Goal: Task Accomplishment & Management: Use online tool/utility

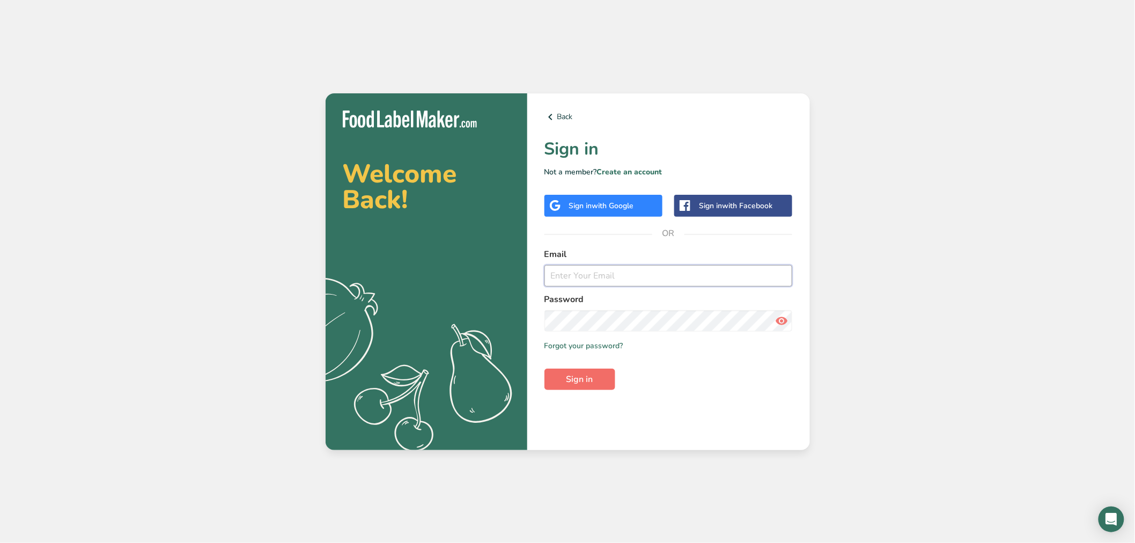
type input "[PERSON_NAME][EMAIL_ADDRESS][DOMAIN_NAME]"
click at [572, 374] on span "Sign in" at bounding box center [580, 379] width 27 height 13
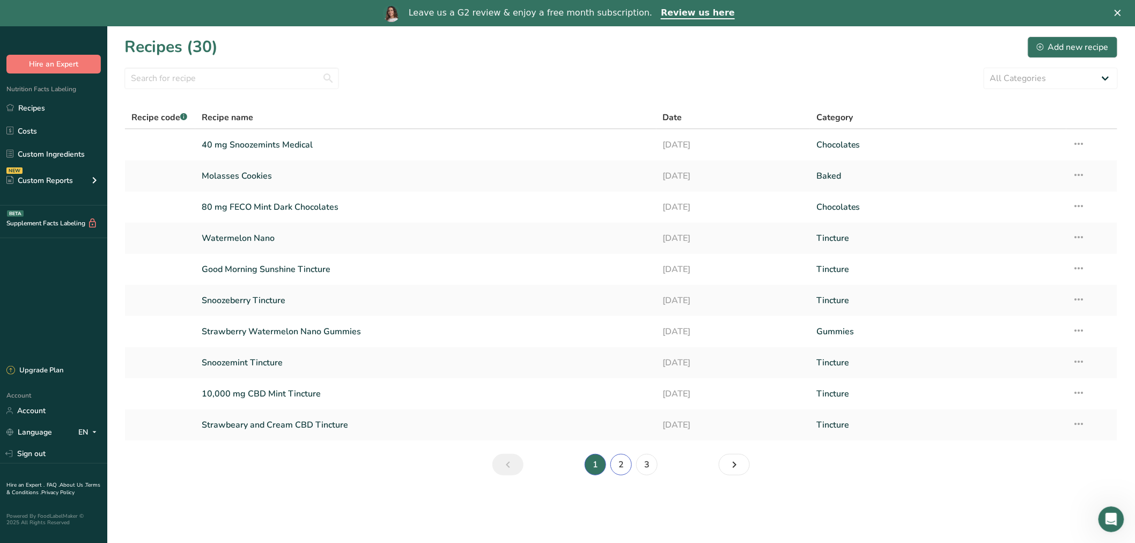
click at [618, 463] on link "2" at bounding box center [621, 464] width 21 height 21
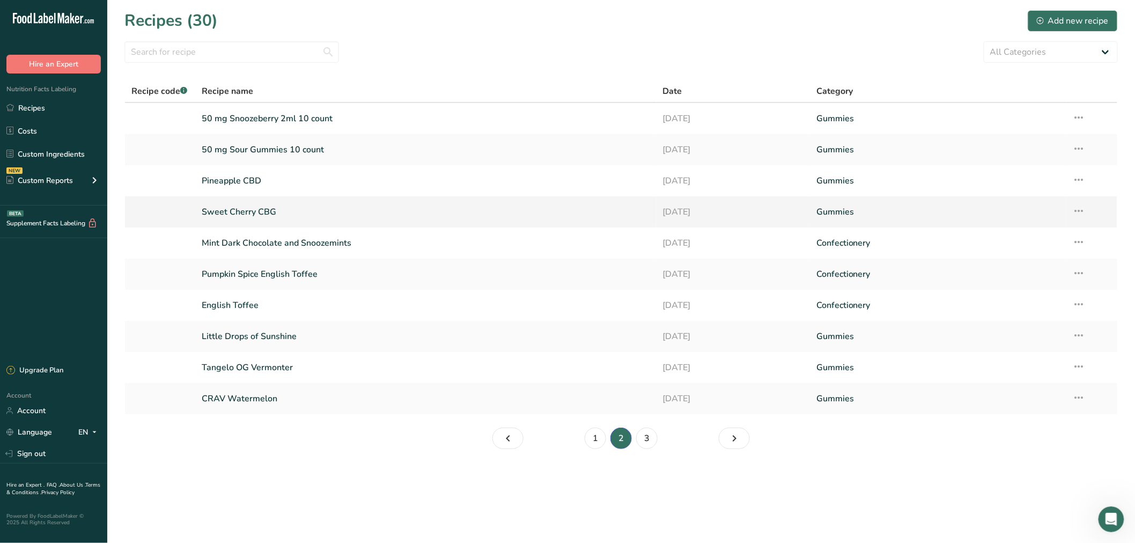
click at [245, 201] on link "Sweet Cherry CBG" at bounding box center [426, 212] width 449 height 23
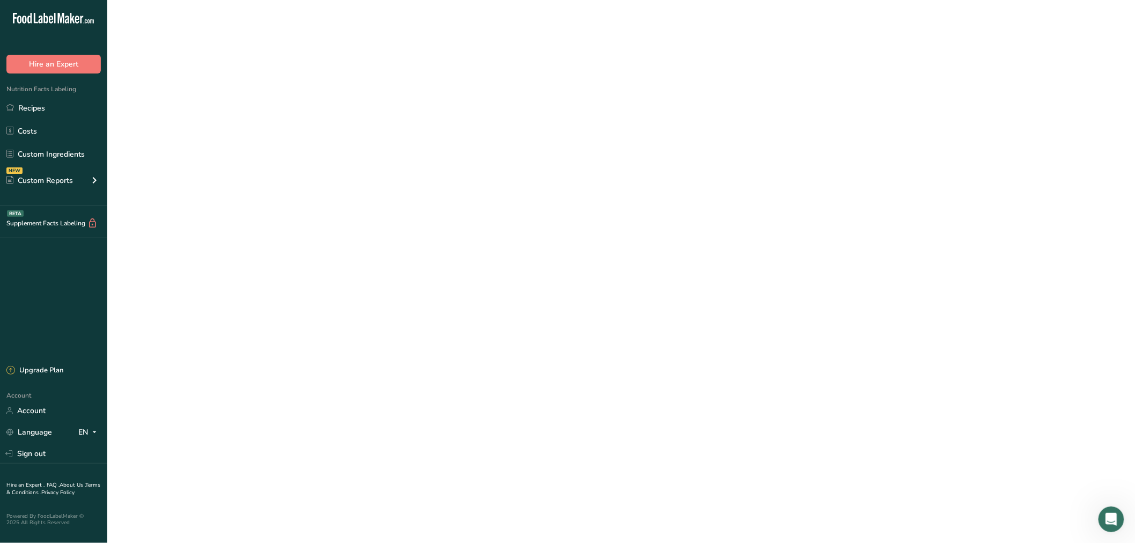
click at [245, 201] on link "Sweet Cherry CBG" at bounding box center [426, 212] width 449 height 23
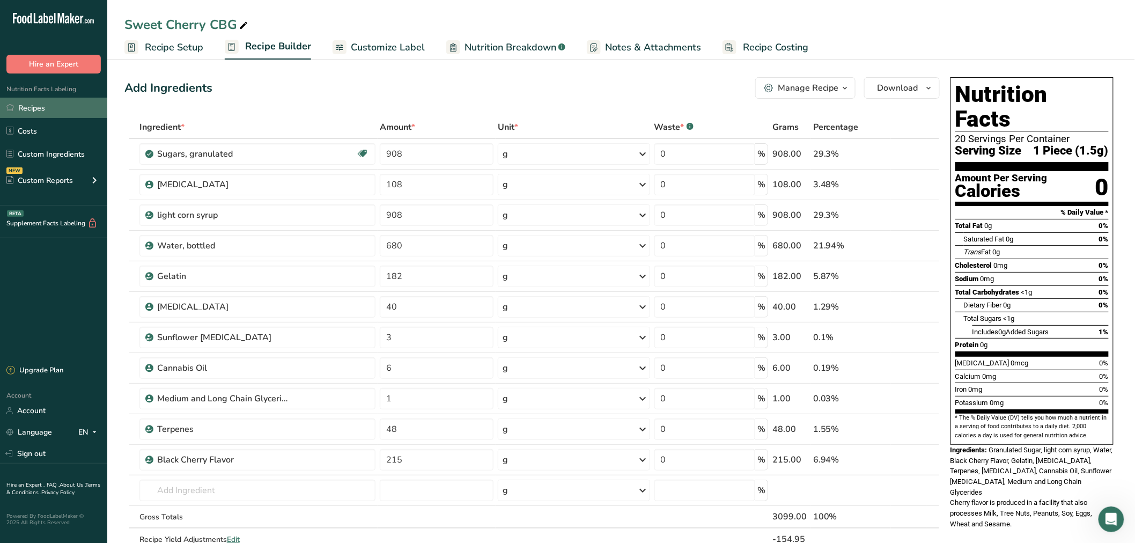
click at [42, 108] on link "Recipes" at bounding box center [53, 108] width 107 height 20
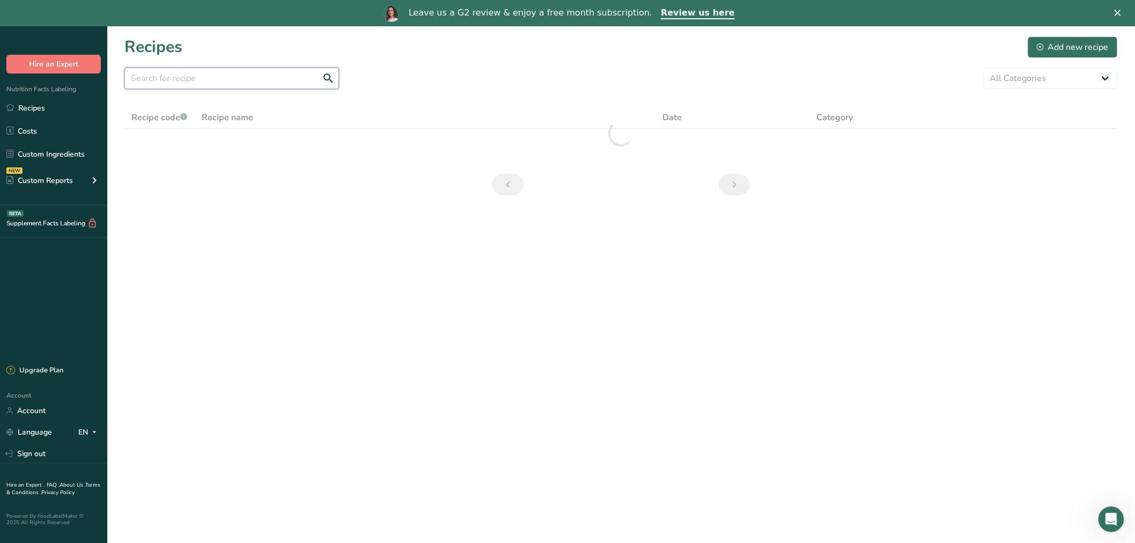
click at [226, 82] on input "text" at bounding box center [231, 78] width 215 height 21
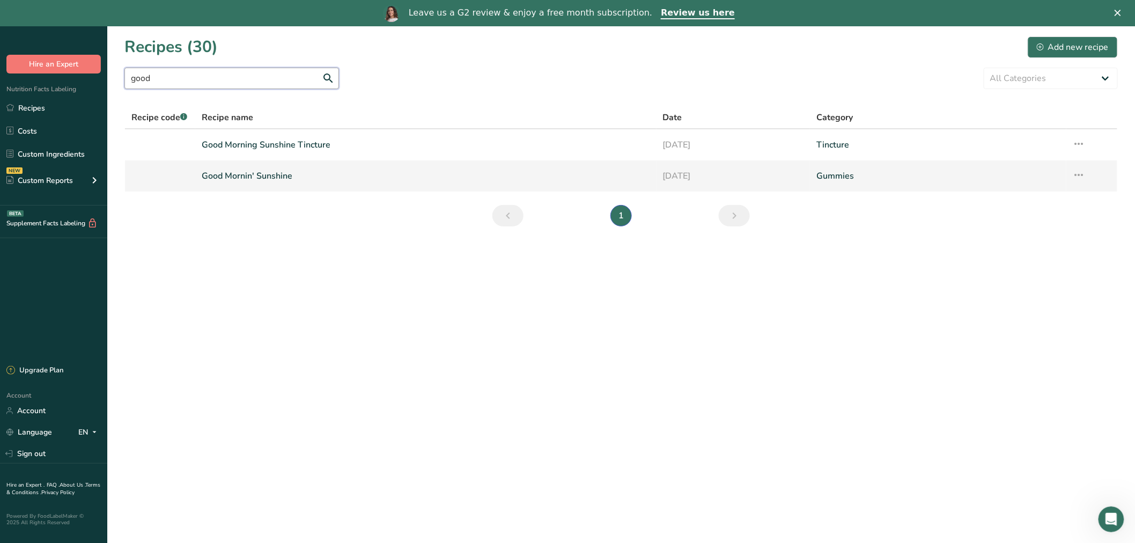
type input "good"
click at [262, 174] on link "Good Mornin' Sunshine" at bounding box center [426, 176] width 449 height 23
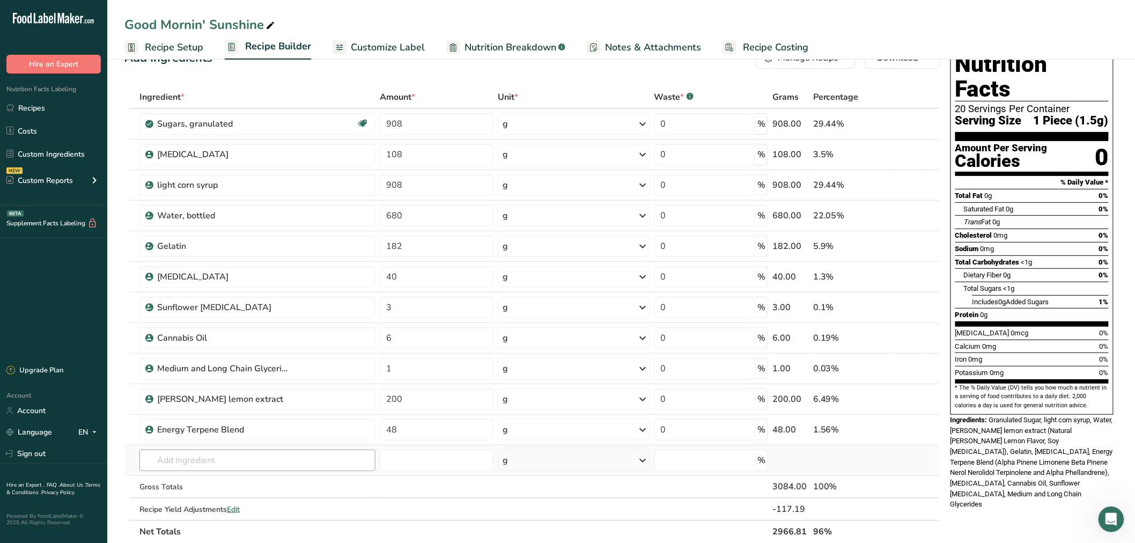
scroll to position [60, 0]
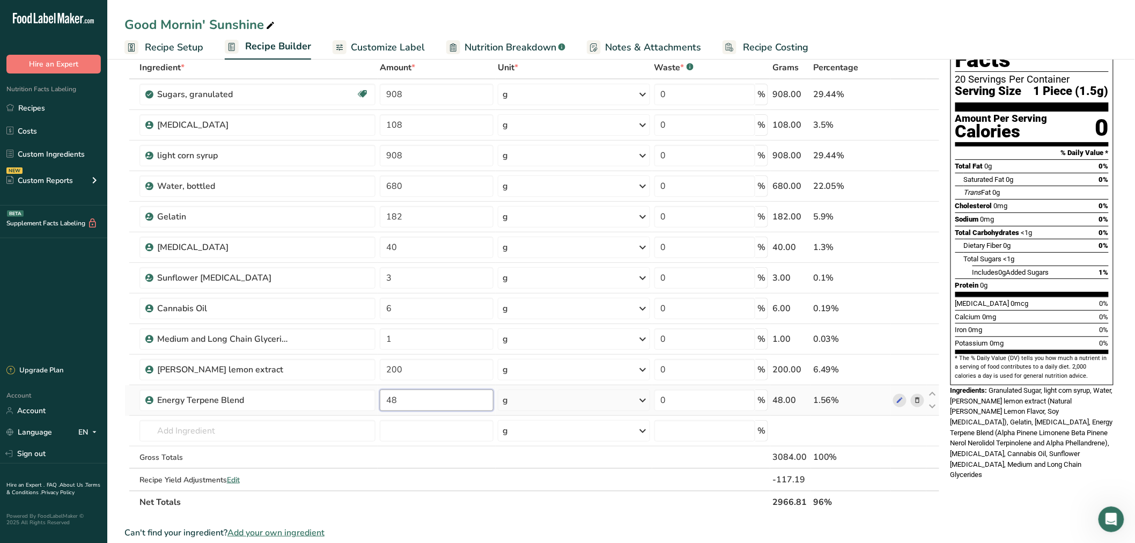
click at [474, 406] on input "48" at bounding box center [437, 400] width 114 height 21
click at [358, 430] on div "Ingredient * Amount * Unit * Waste * .a-a{fill:#347362;}.b-a{fill:#fff;} Grams …" at bounding box center [532, 284] width 816 height 457
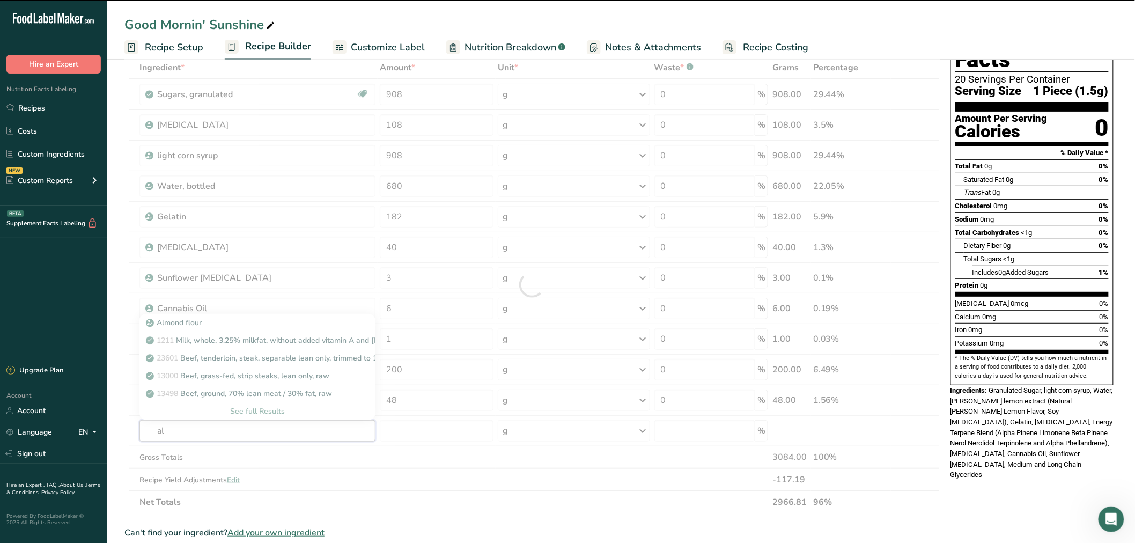
type input "alp"
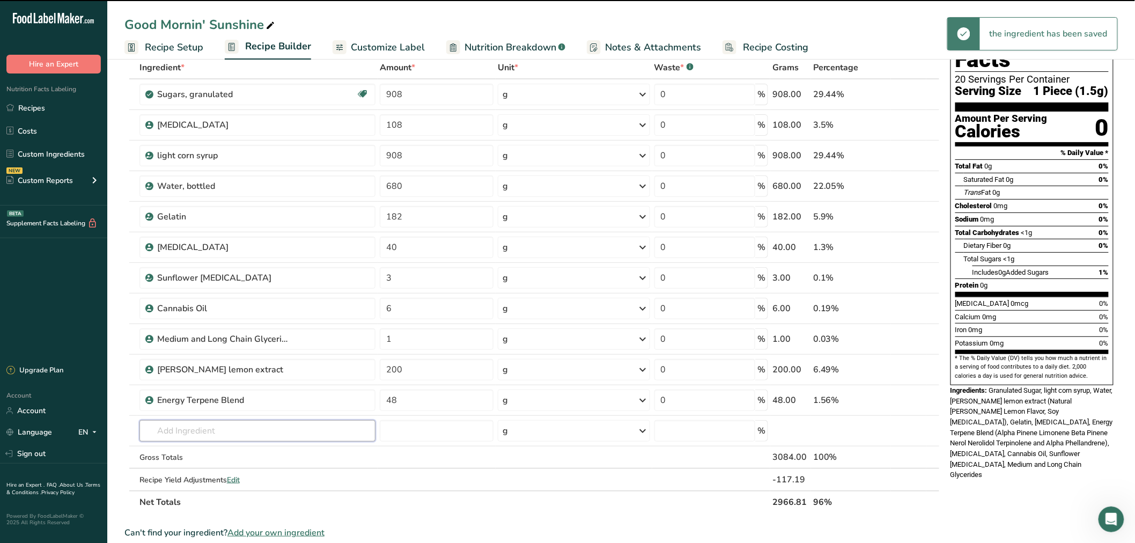
type input "h"
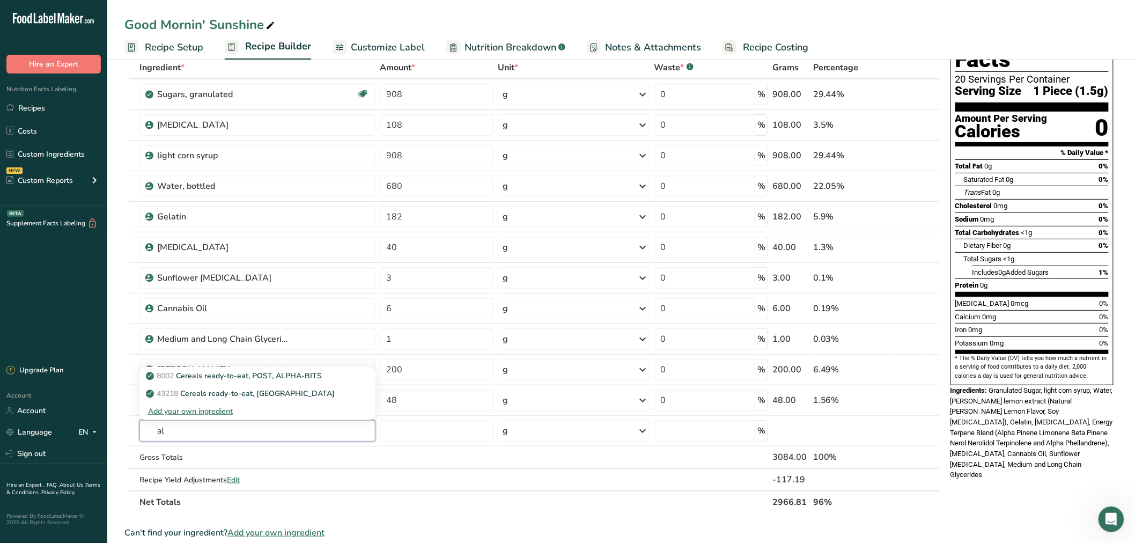
type input "a"
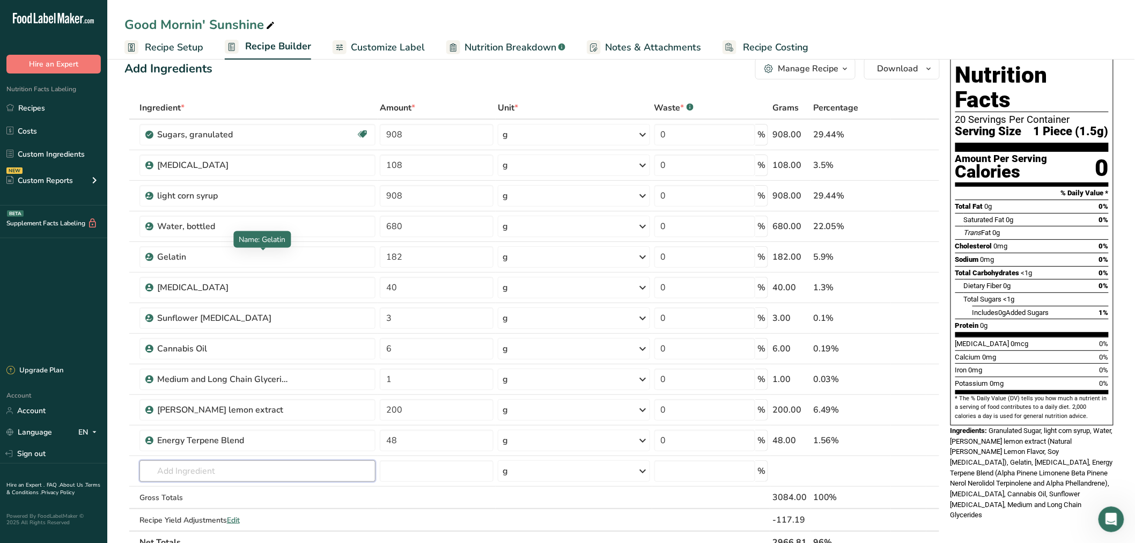
scroll to position [0, 0]
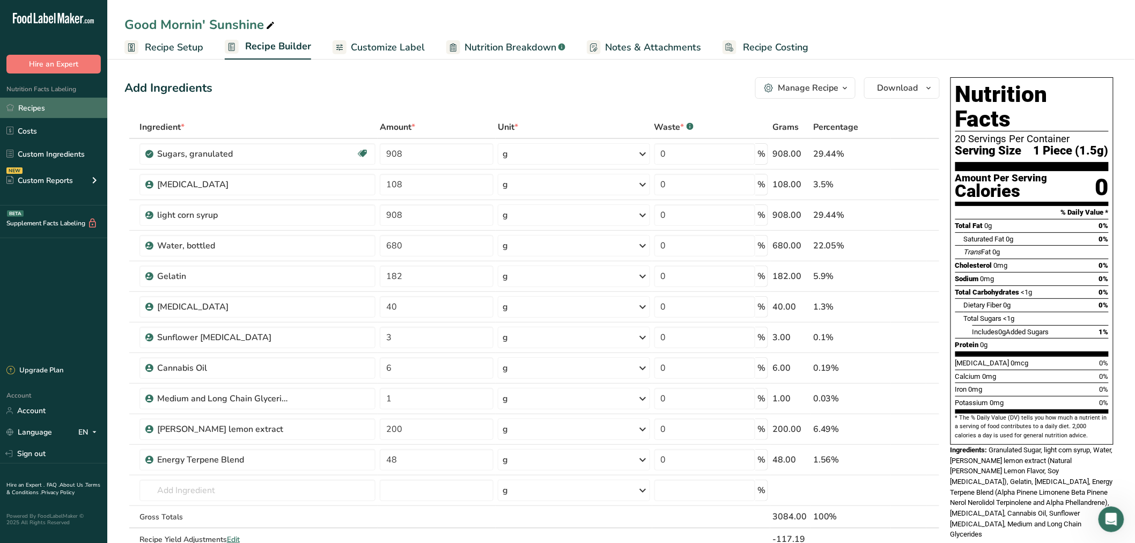
click at [47, 99] on link "Recipes" at bounding box center [53, 108] width 107 height 20
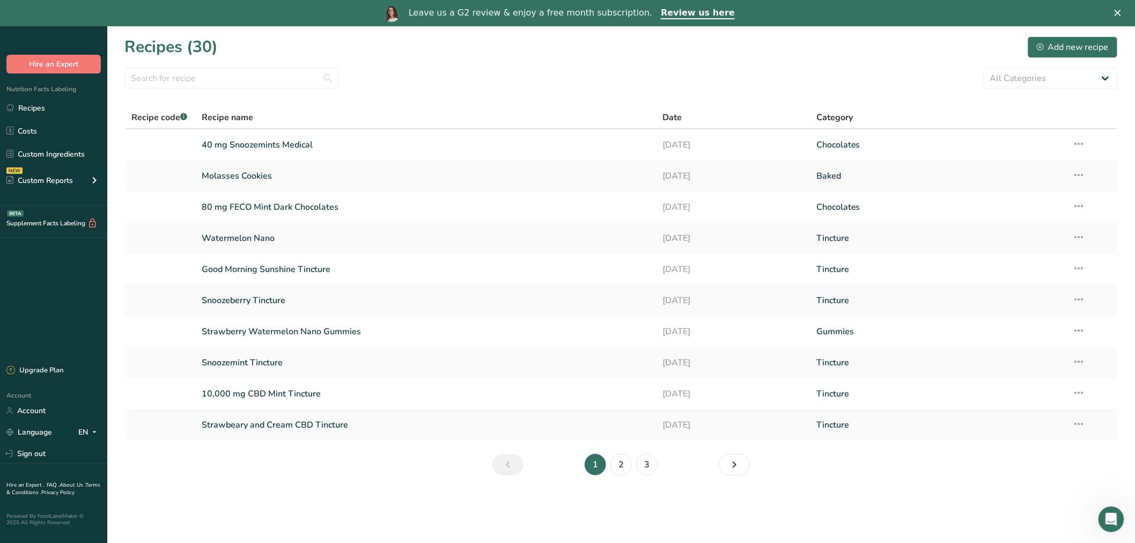
click at [650, 480] on section "Recipes (30) Add new recipe All Categories Baked Baked Goods [GEOGRAPHIC_DATA] …" at bounding box center [621, 259] width 1028 height 466
click at [638, 462] on link "3" at bounding box center [646, 464] width 21 height 21
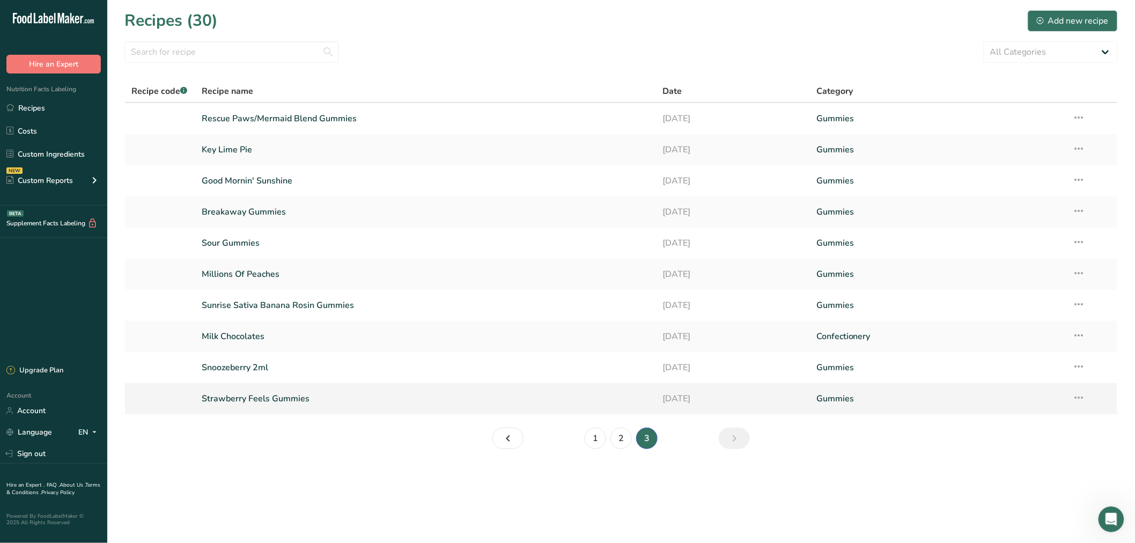
click at [244, 393] on link "Strawberry Feels Gummies" at bounding box center [426, 398] width 449 height 23
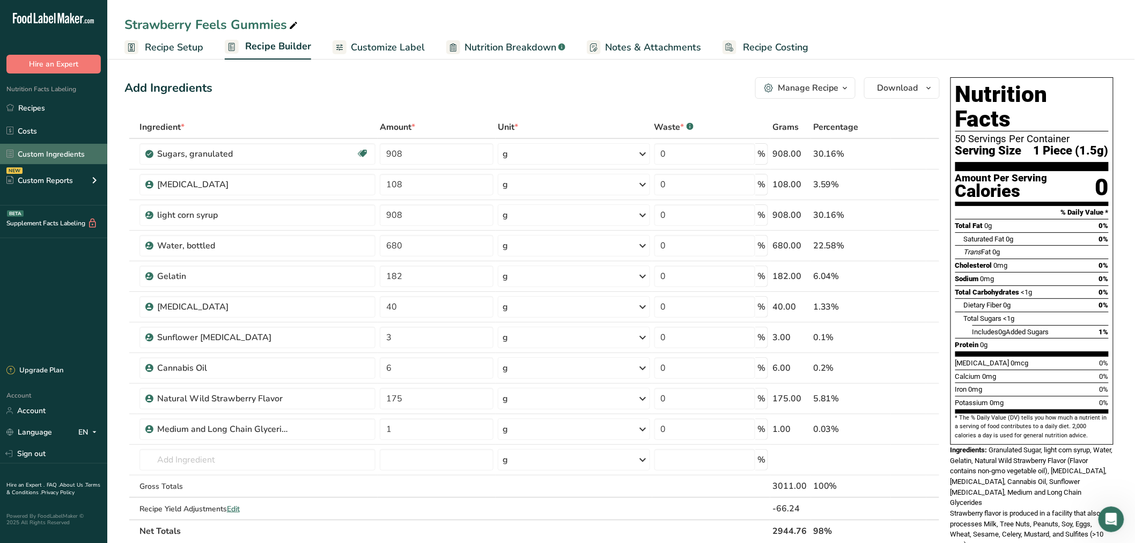
click at [73, 144] on link "Custom Ingredients" at bounding box center [53, 154] width 107 height 20
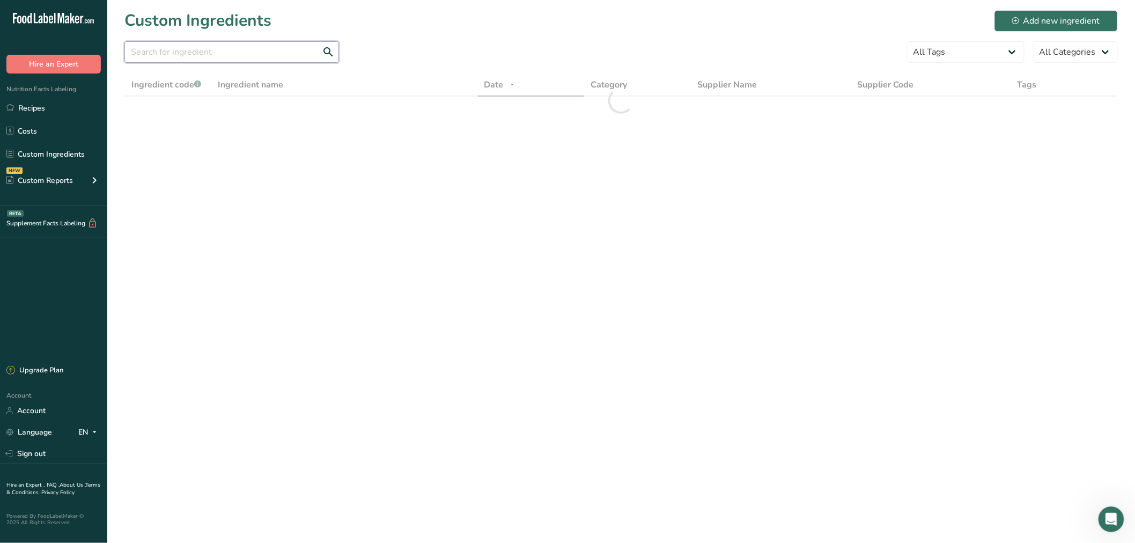
click at [237, 52] on input "text" at bounding box center [231, 51] width 215 height 21
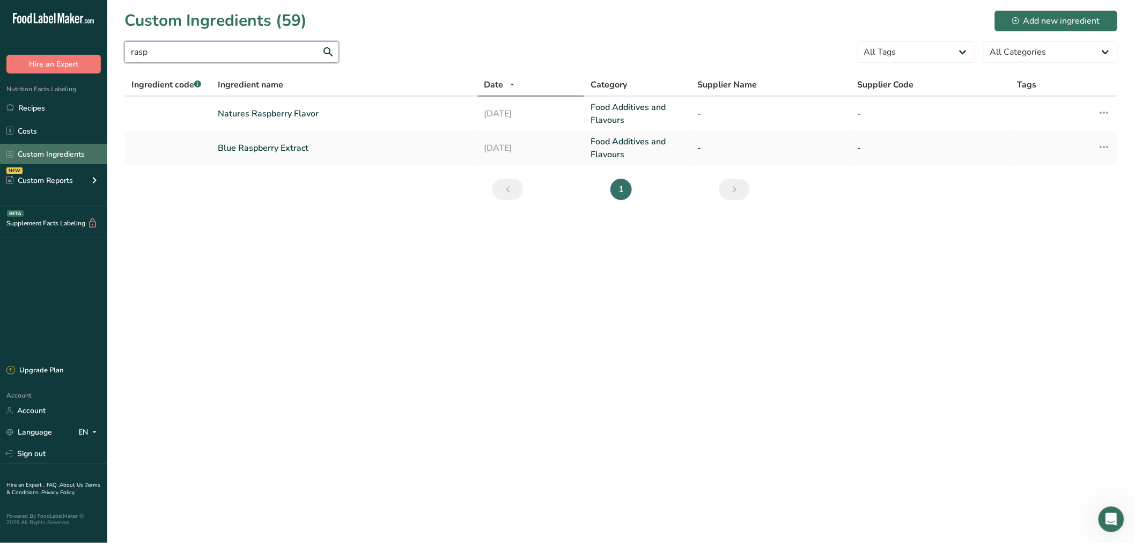
type input "rasp"
click at [93, 148] on link "Custom Ingredients" at bounding box center [53, 154] width 107 height 20
click at [25, 104] on link "Recipes" at bounding box center [53, 108] width 107 height 20
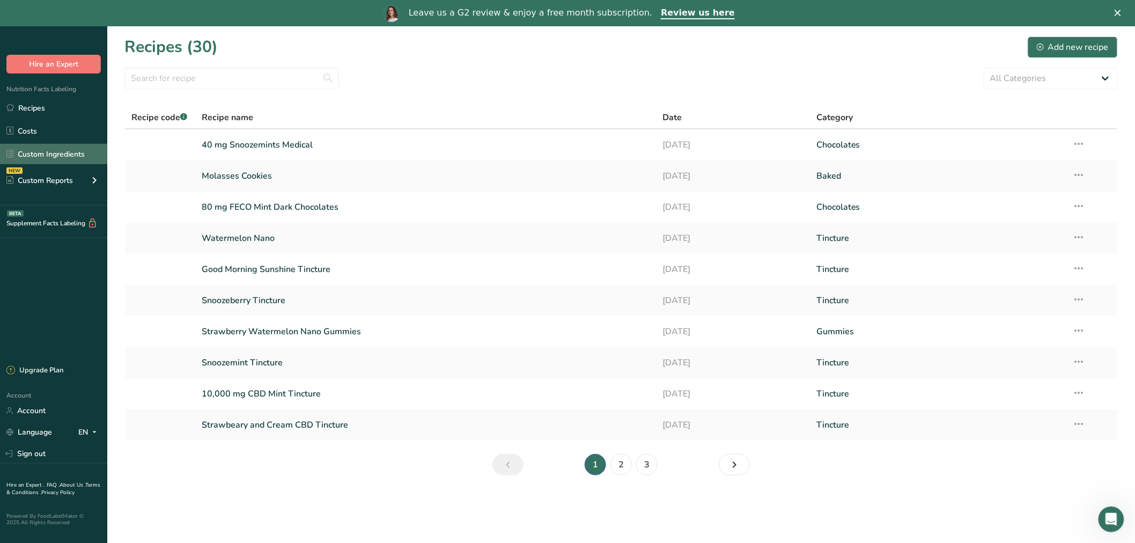
click at [27, 153] on link "Custom Ingredients" at bounding box center [53, 154] width 107 height 20
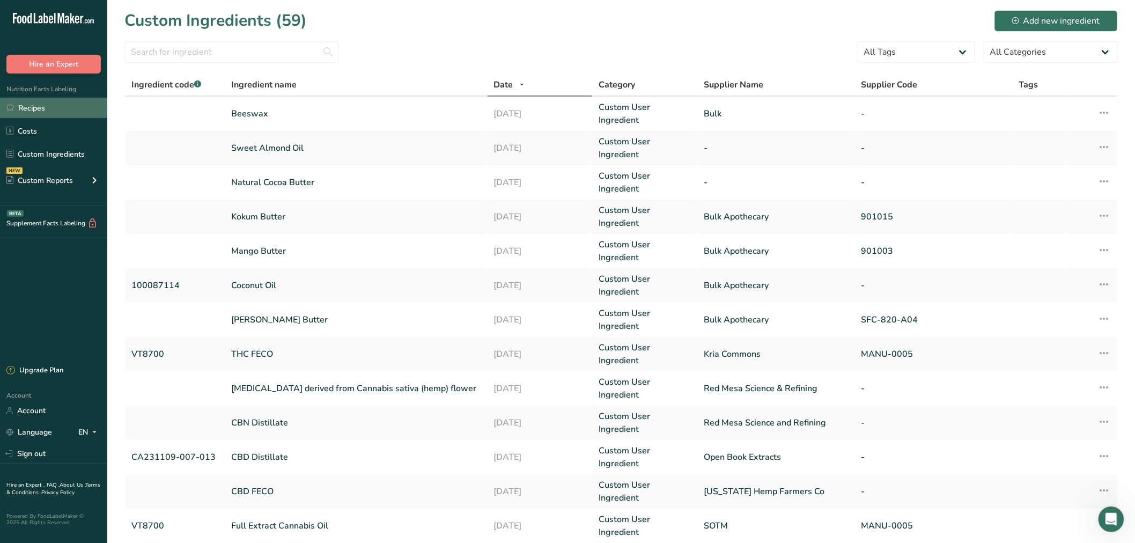
click at [36, 110] on link "Recipes" at bounding box center [53, 108] width 107 height 20
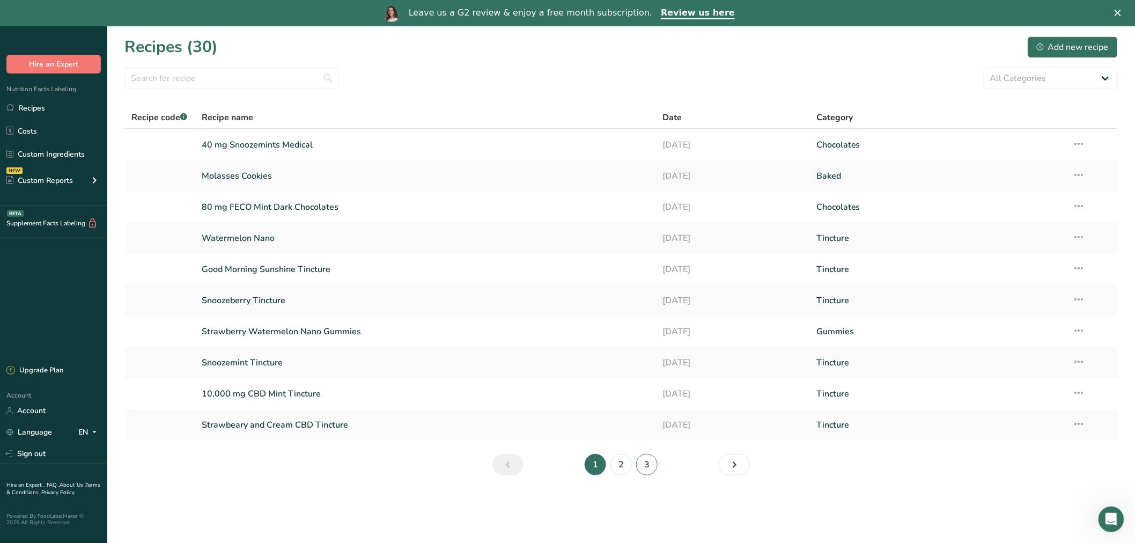
click at [653, 468] on link "3" at bounding box center [646, 464] width 21 height 21
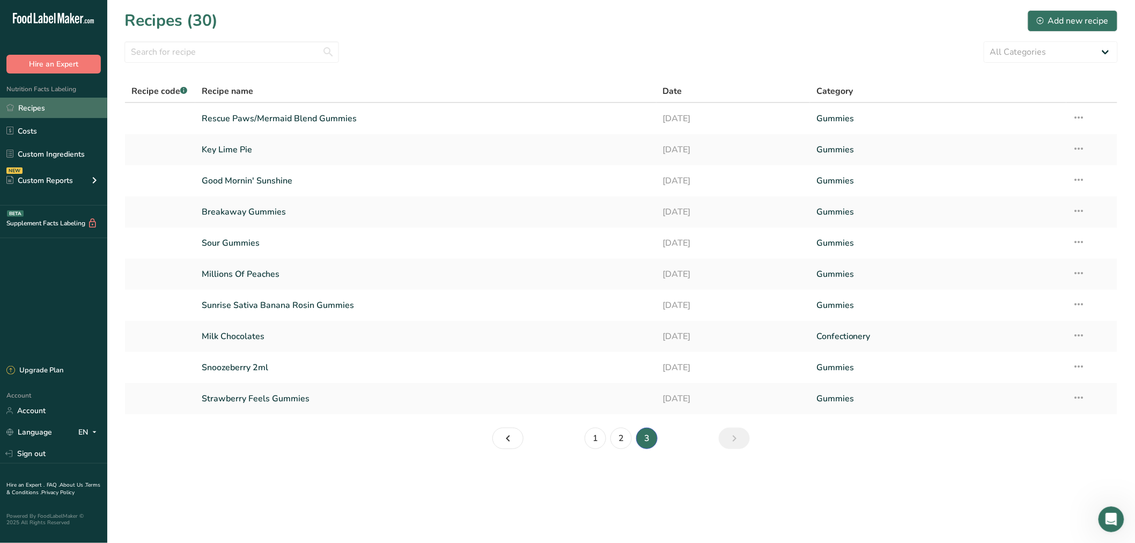
click at [47, 108] on link "Recipes" at bounding box center [53, 108] width 107 height 20
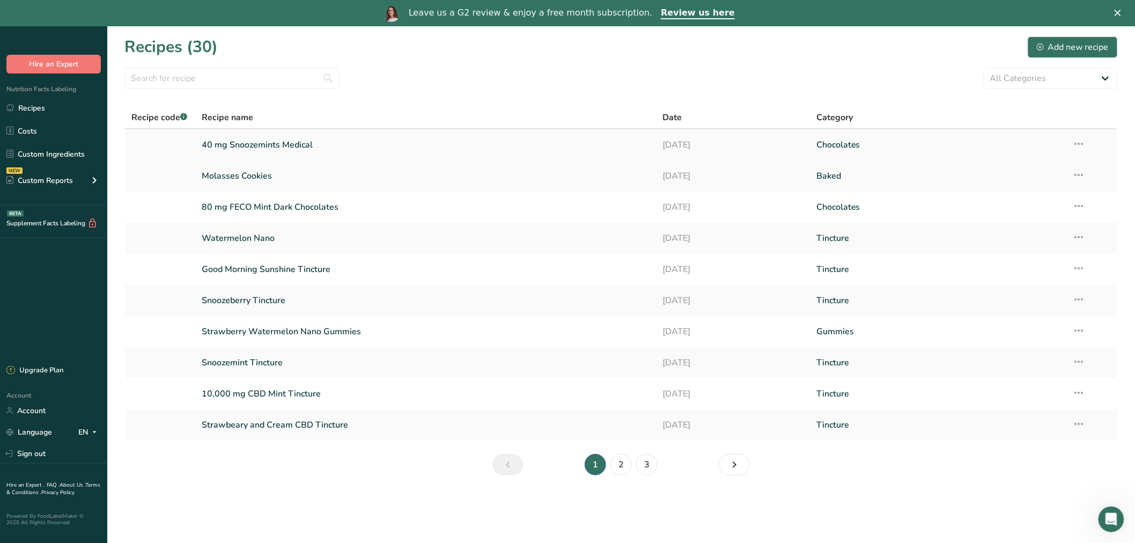
click at [297, 143] on link "40 mg Snoozemints Medical" at bounding box center [426, 145] width 449 height 23
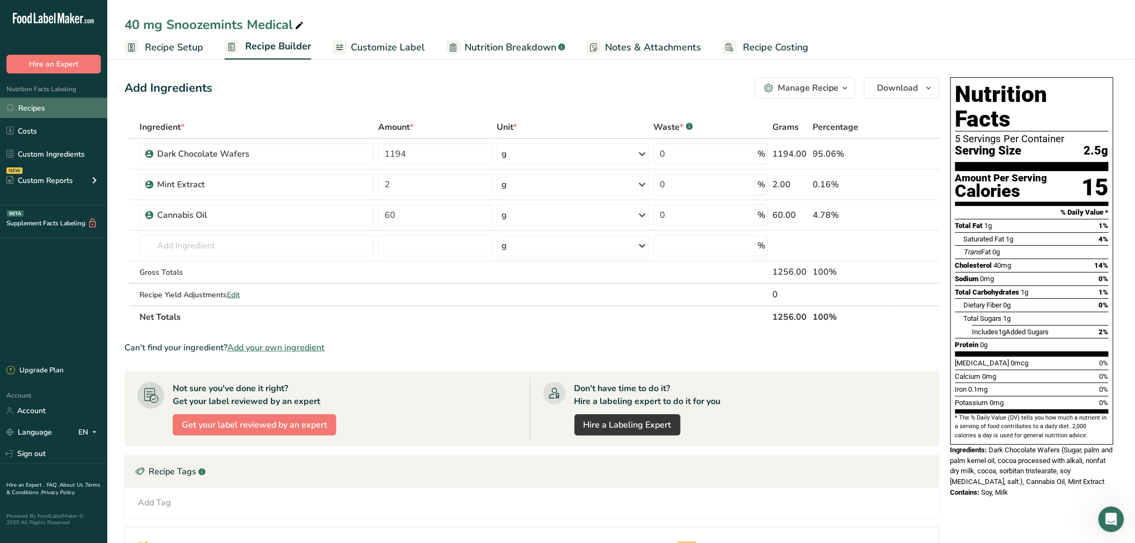
click at [41, 103] on link "Recipes" at bounding box center [53, 108] width 107 height 20
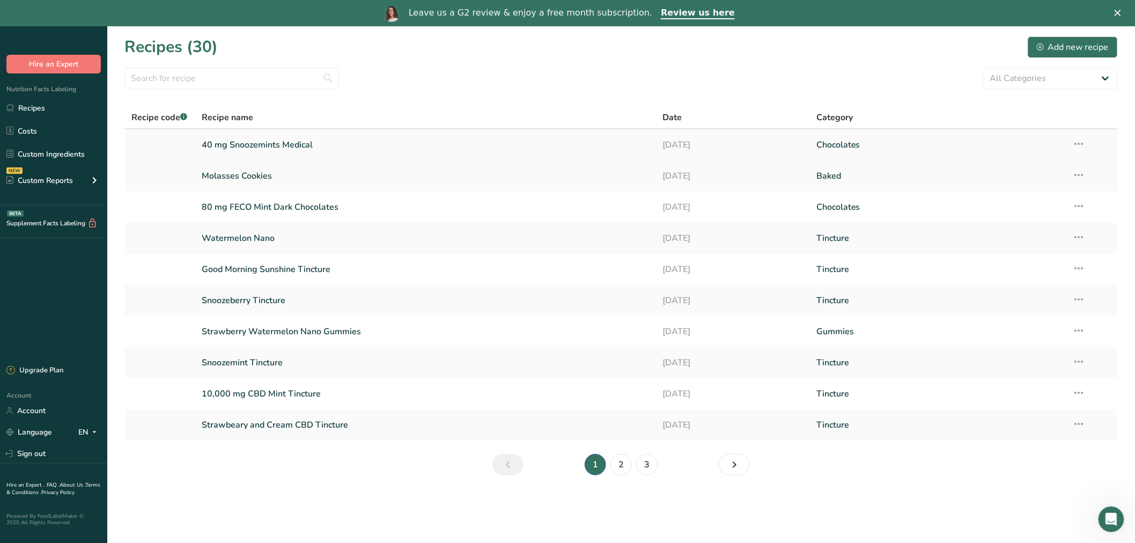
click at [281, 147] on link "40 mg Snoozemints Medical" at bounding box center [426, 145] width 449 height 23
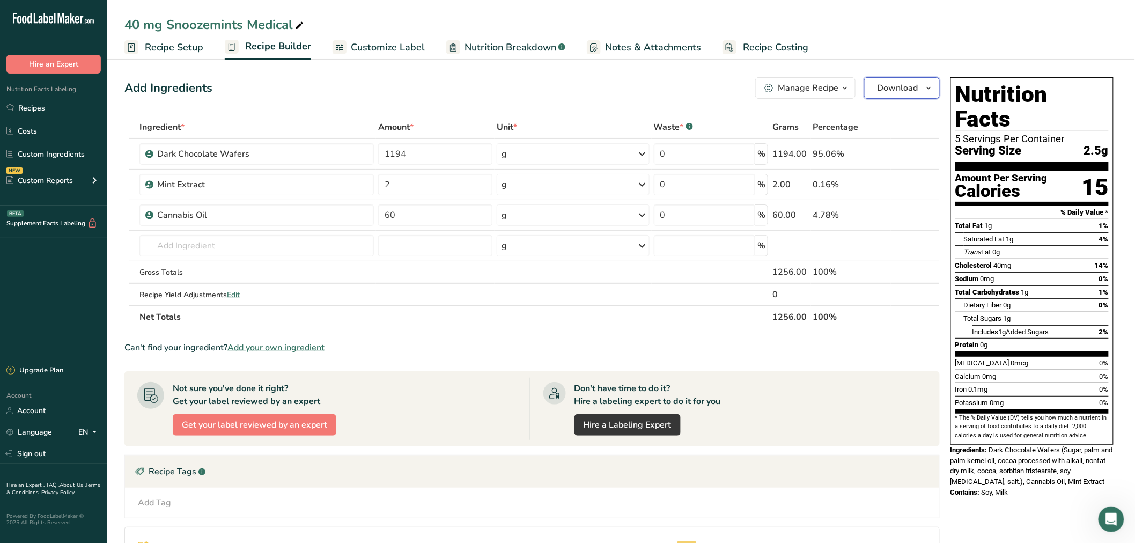
click at [925, 90] on icon "button" at bounding box center [929, 88] width 9 height 13
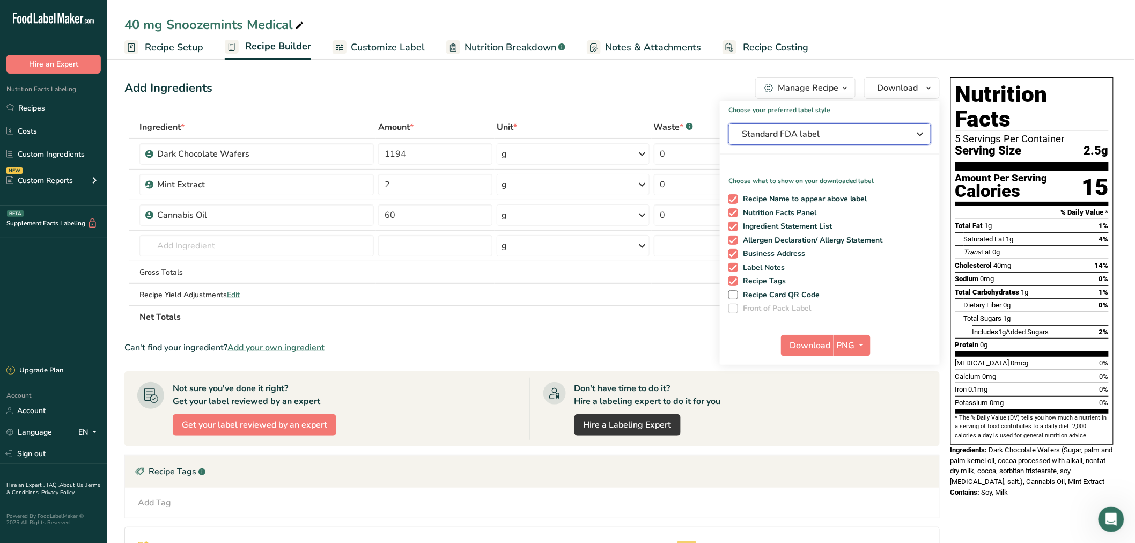
click at [769, 138] on span "Standard FDA label" at bounding box center [822, 134] width 161 height 13
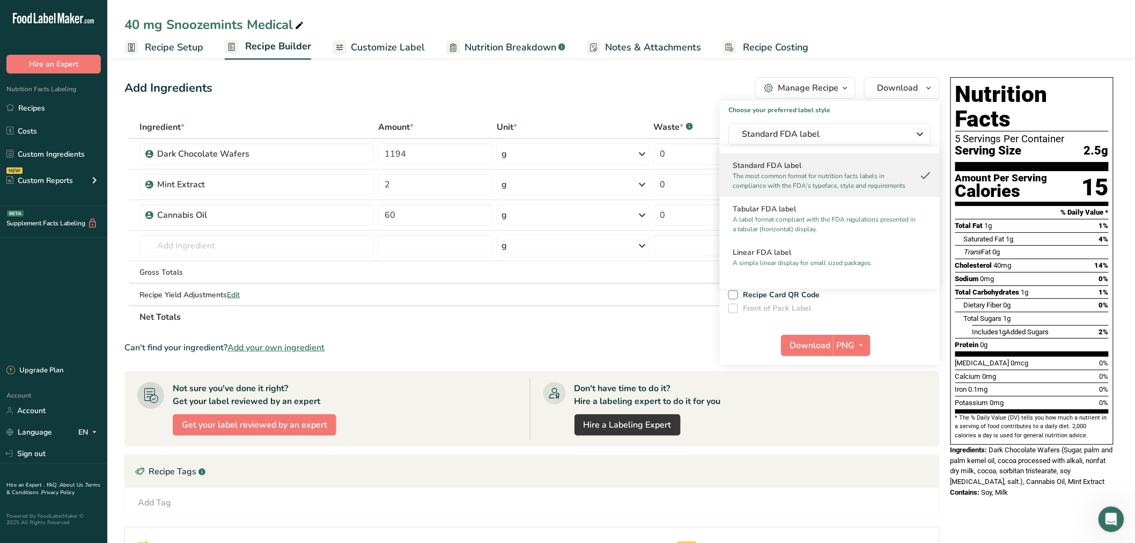
click at [991, 5] on div "40 mg Snoozemints Medical Recipe Setup Recipe Builder Customize Label Nutrition…" at bounding box center [621, 30] width 1028 height 60
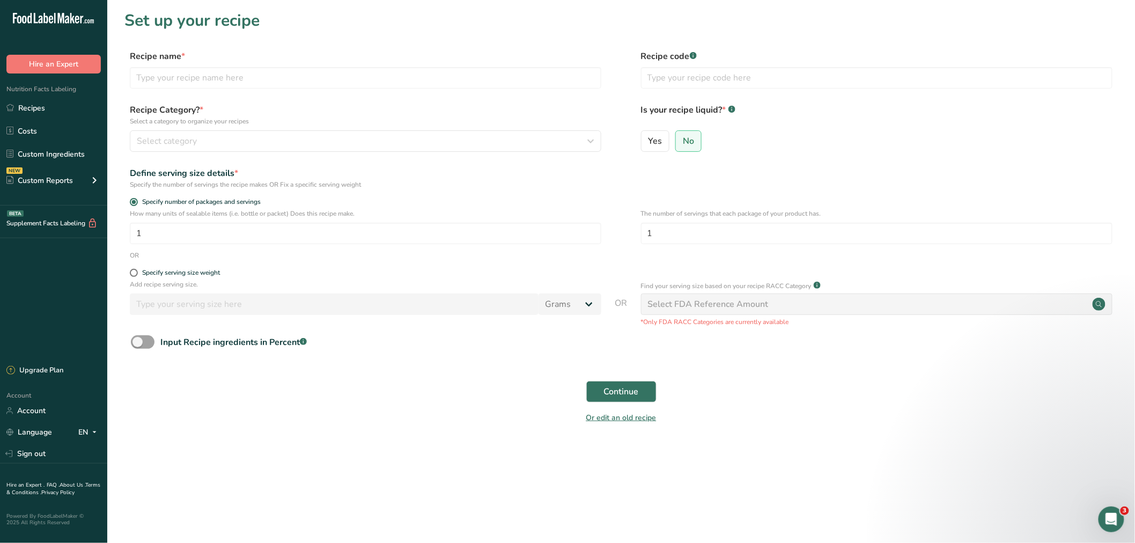
click at [20, 396] on span "Account" at bounding box center [15, 395] width 31 height 9
click at [18, 410] on link "Account" at bounding box center [53, 410] width 107 height 19
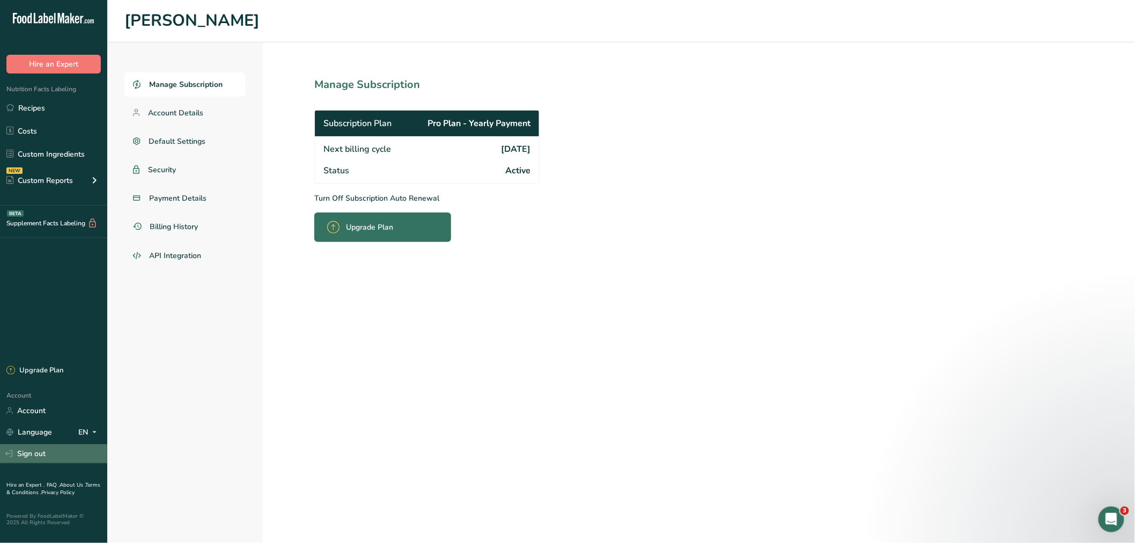
click at [26, 454] on link "Sign out" at bounding box center [53, 453] width 107 height 19
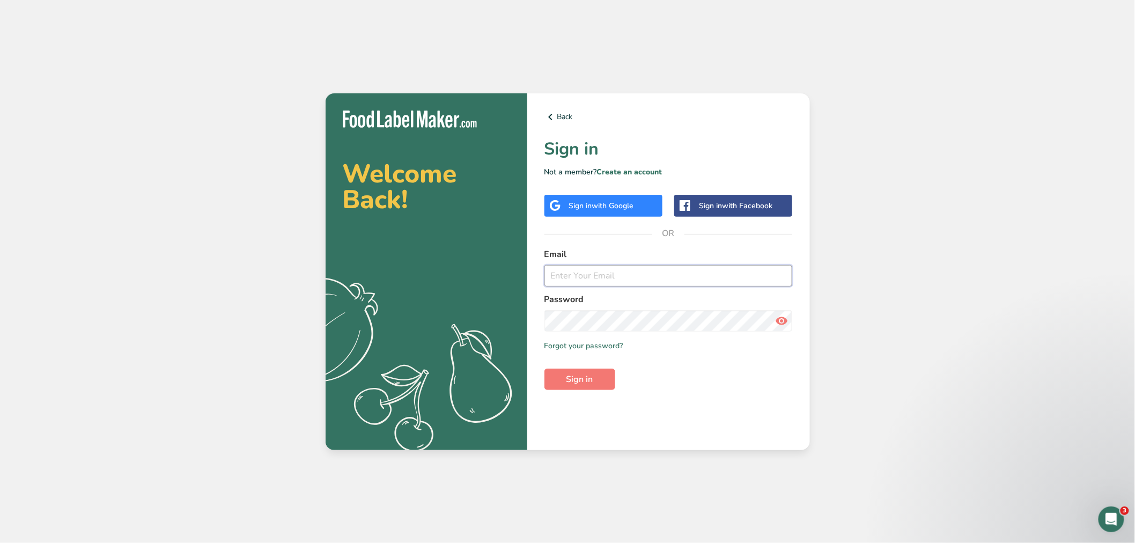
type input "[PERSON_NAME][EMAIL_ADDRESS][DOMAIN_NAME]"
click at [789, 322] on span at bounding box center [781, 320] width 21 height 21
click at [889, 298] on div "Welcome Back! .a{fill:#f5f3ed;} Back Sign in Not a member? Create an account Si…" at bounding box center [567, 271] width 1135 height 543
